Goal: Find contact information: Find contact information

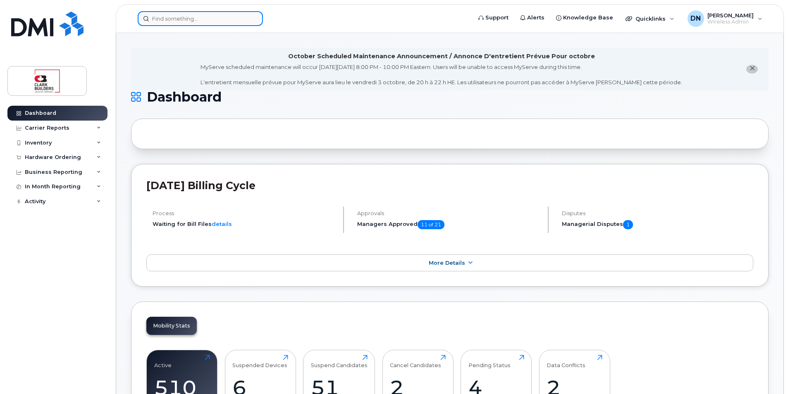
click at [225, 22] on input at bounding box center [200, 18] width 125 height 15
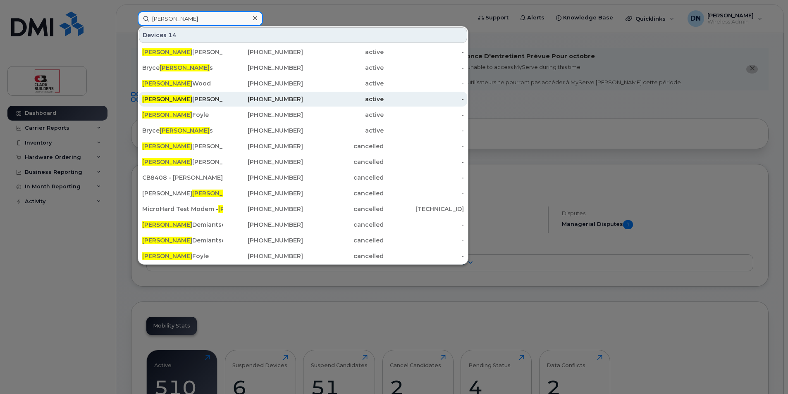
type input "[PERSON_NAME]"
click at [223, 99] on div "[PHONE_NUMBER]" at bounding box center [263, 99] width 81 height 8
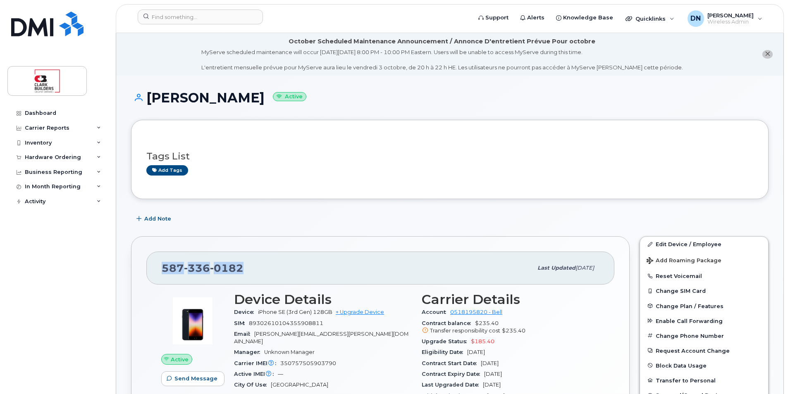
drag, startPoint x: 162, startPoint y: 269, endPoint x: 242, endPoint y: 273, distance: 80.3
click at [242, 273] on span "587 336 0182" at bounding box center [203, 268] width 82 height 12
copy span "587 336 0182"
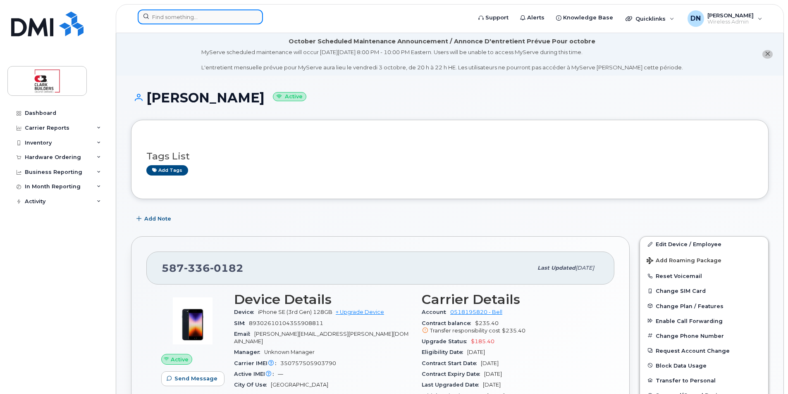
click at [239, 18] on input at bounding box center [200, 17] width 125 height 15
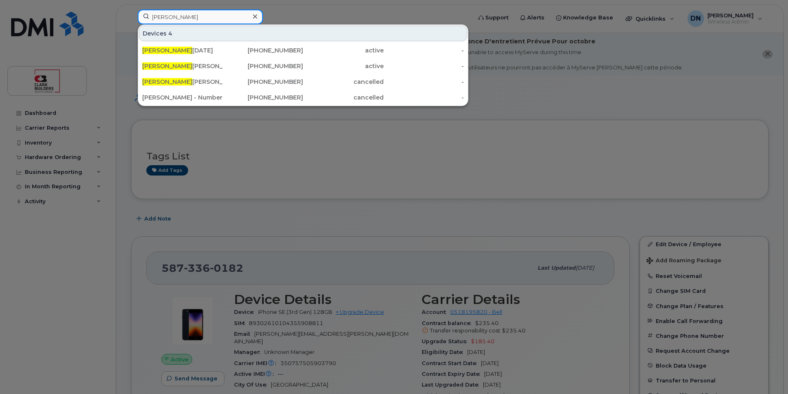
type input "angela"
click at [258, 18] on div at bounding box center [255, 17] width 12 height 12
